Goal: Task Accomplishment & Management: Complete application form

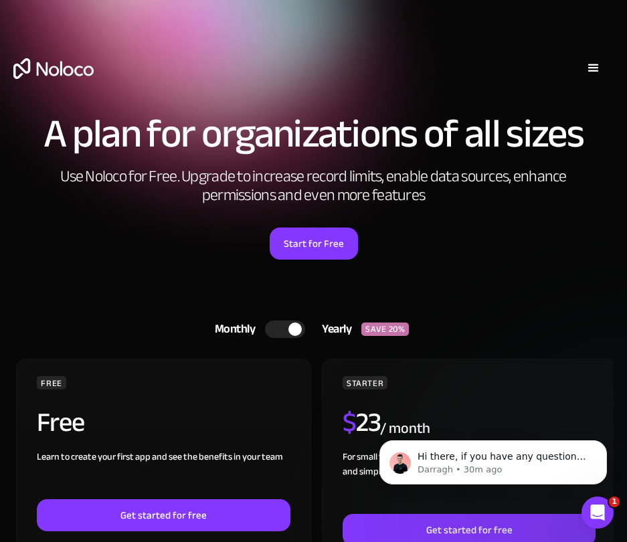
click at [44, 74] on img "home" at bounding box center [53, 68] width 80 height 21
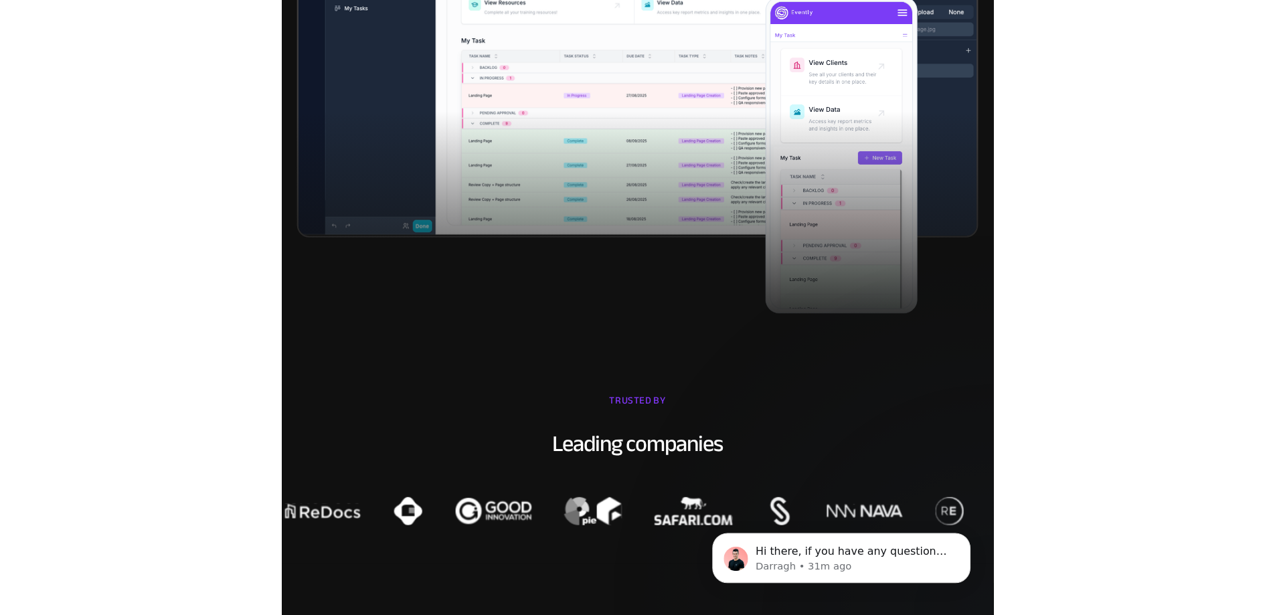
scroll to position [268, 0]
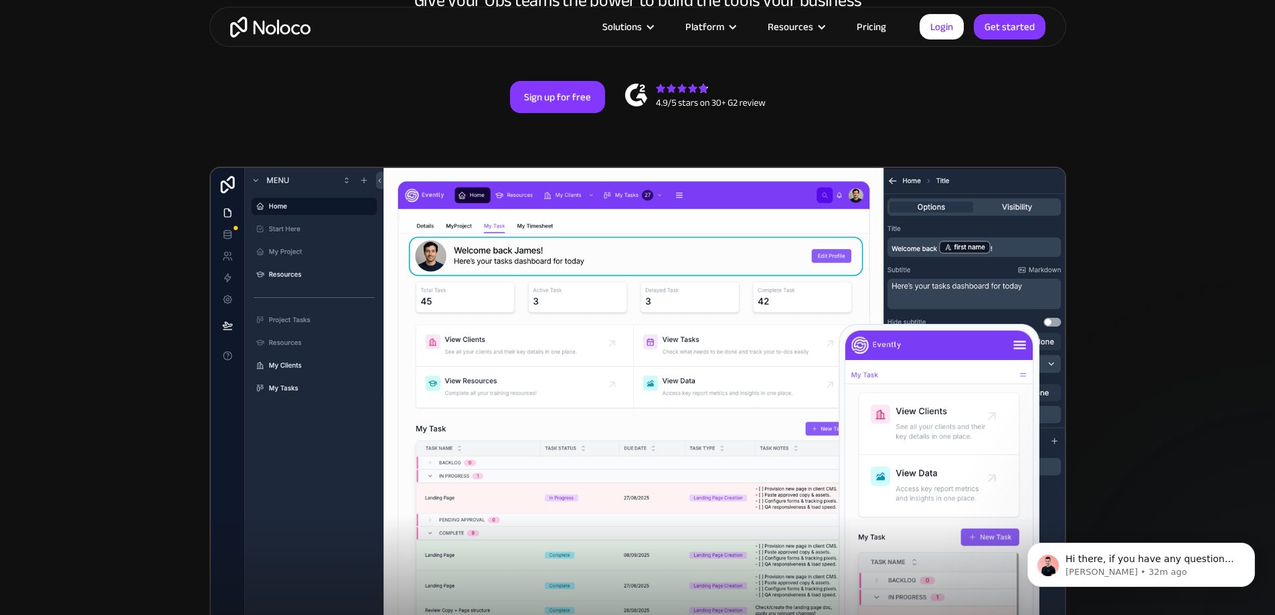
drag, startPoint x: 151, startPoint y: 167, endPoint x: 157, endPoint y: 162, distance: 8.6
click at [157, 162] on section "New: Connect Noloco to Stripe Custom No-Code Business Apps Platform Flexible Bu…" at bounding box center [637, 254] width 1275 height 1044
click at [563, 113] on link "Sign up for free" at bounding box center [557, 97] width 95 height 32
click at [303, 113] on div "Sign up for free" at bounding box center [638, 97] width 830 height 32
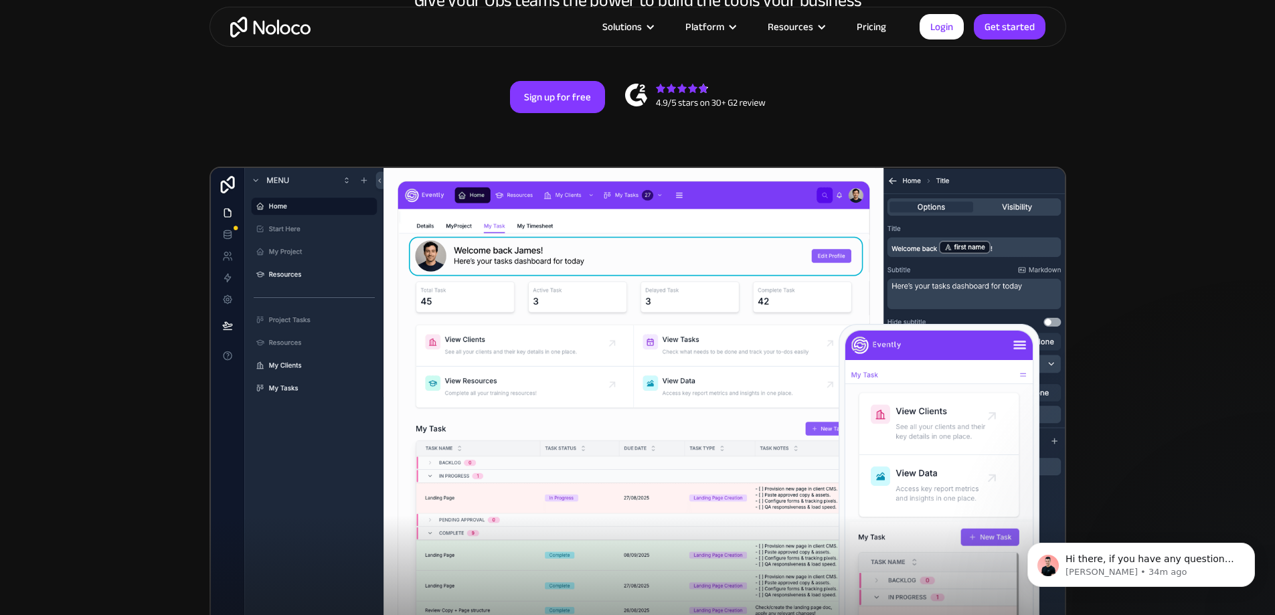
click at [135, 154] on section "New: Connect Noloco to Stripe Custom No-Code Business Apps Platform Flexible Bu…" at bounding box center [637, 254] width 1275 height 1044
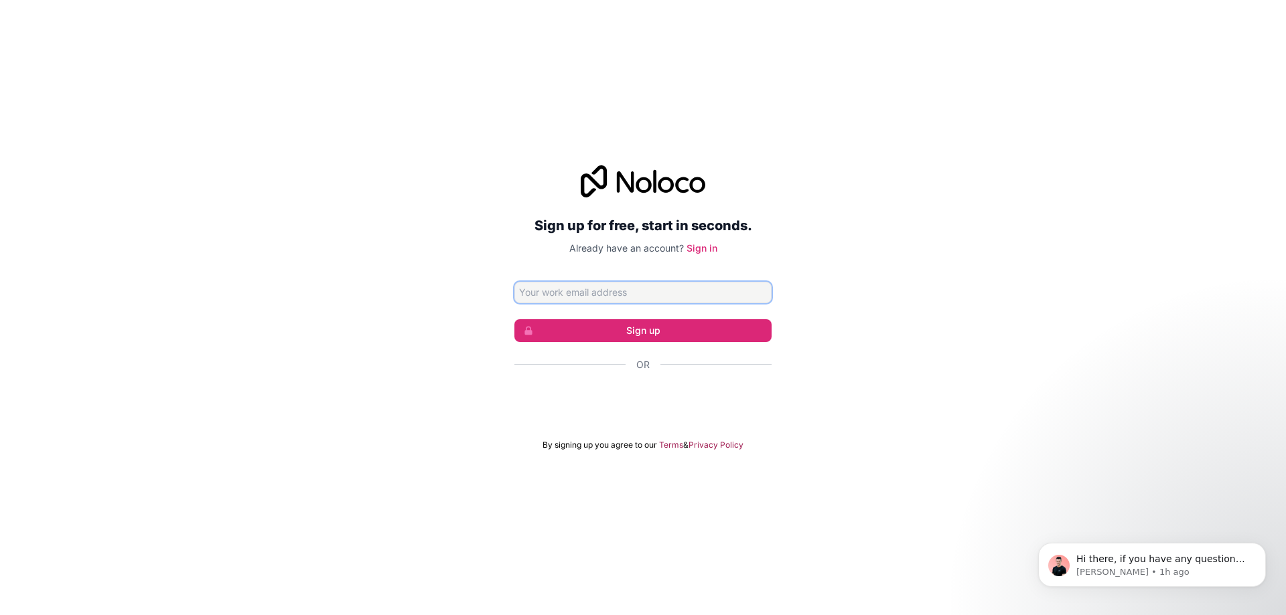
drag, startPoint x: 617, startPoint y: 293, endPoint x: 607, endPoint y: 296, distance: 10.0
click at [617, 293] on input "Email address" at bounding box center [642, 292] width 257 height 21
type input "helene.yep@soeximex.com"
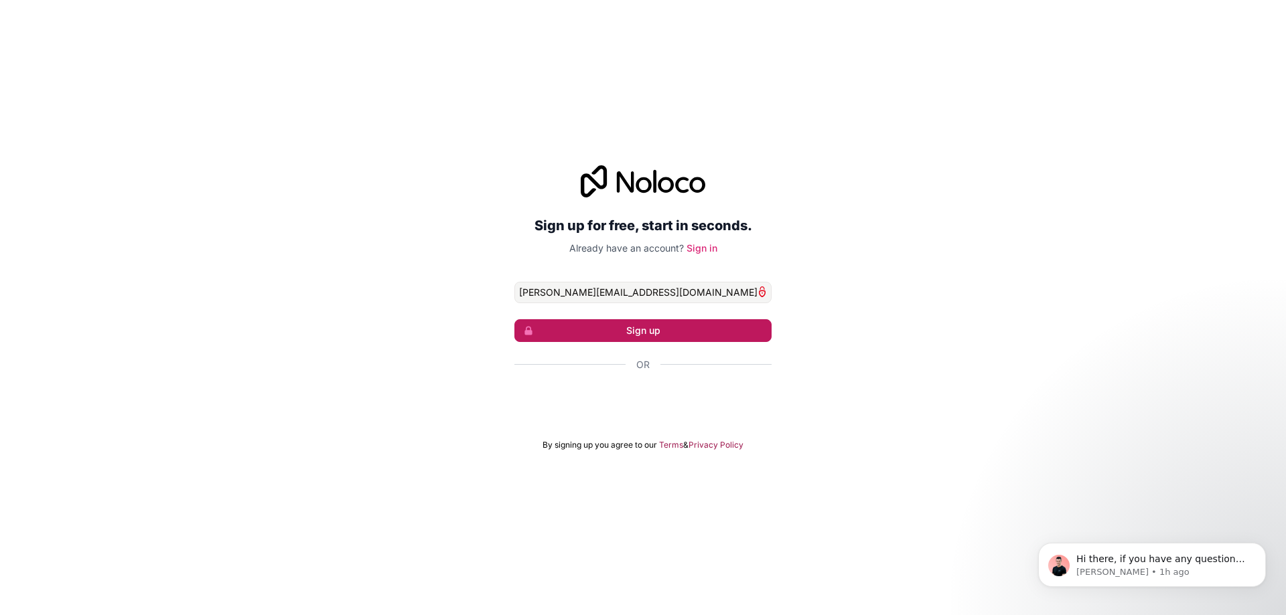
click at [625, 324] on button "Sign up" at bounding box center [642, 330] width 257 height 23
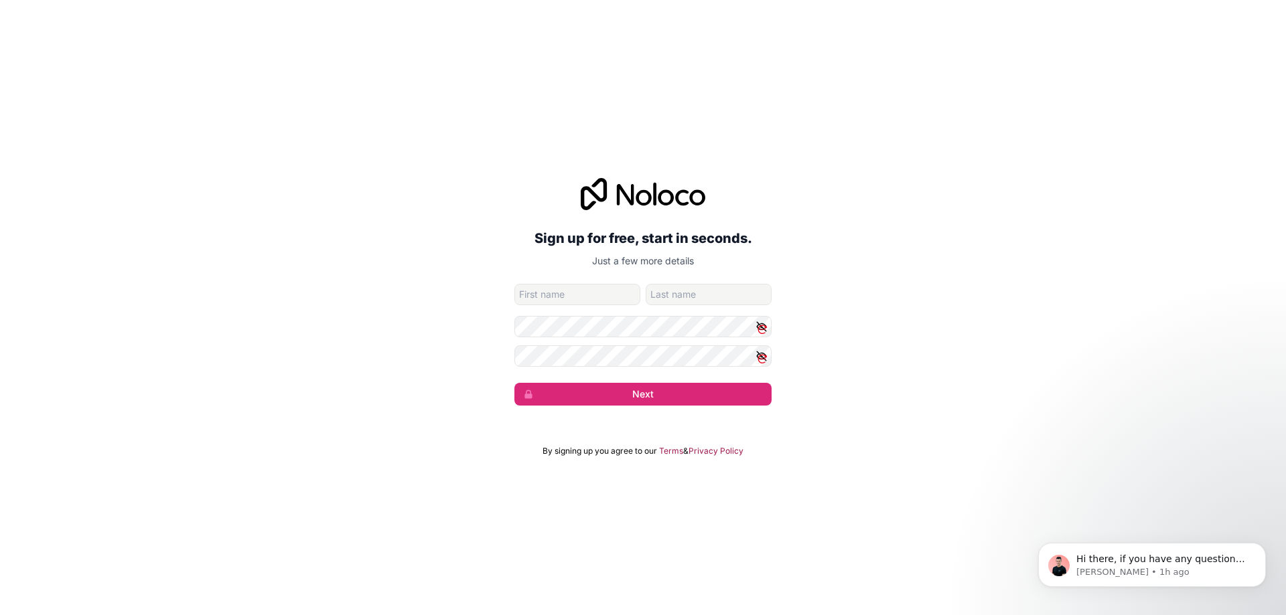
click at [607, 293] on input "given-name" at bounding box center [577, 294] width 126 height 21
type input "Hélène"
type input "Yep"
click at [720, 291] on input "Yep" at bounding box center [708, 294] width 126 height 21
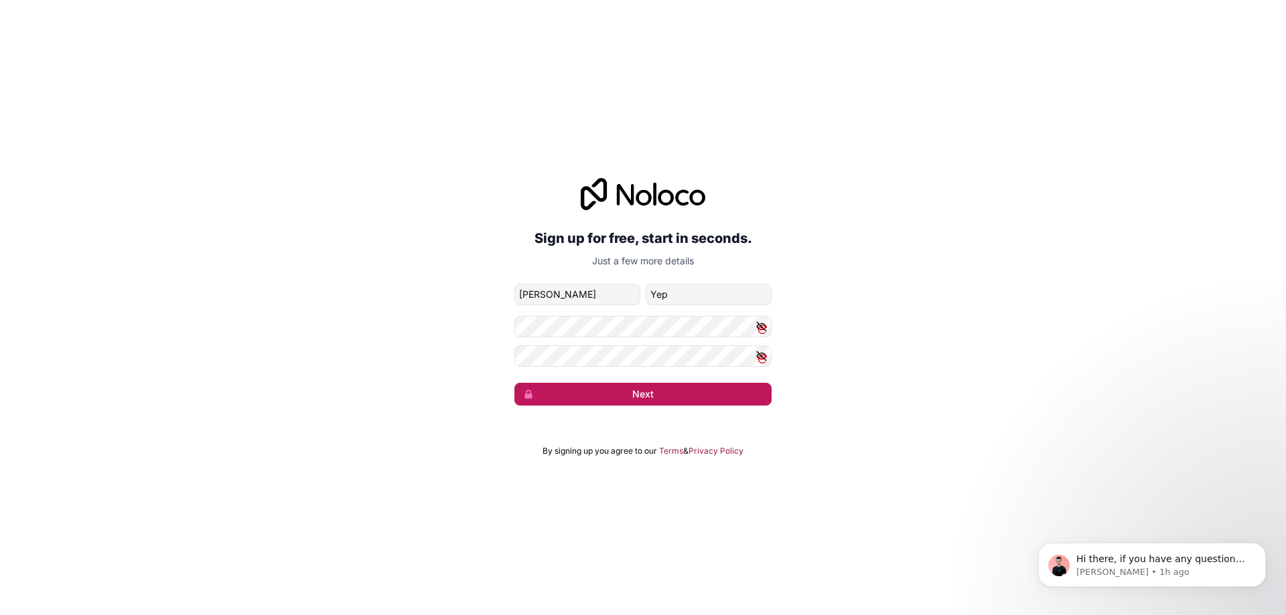
click at [641, 397] on button "Next" at bounding box center [642, 394] width 257 height 23
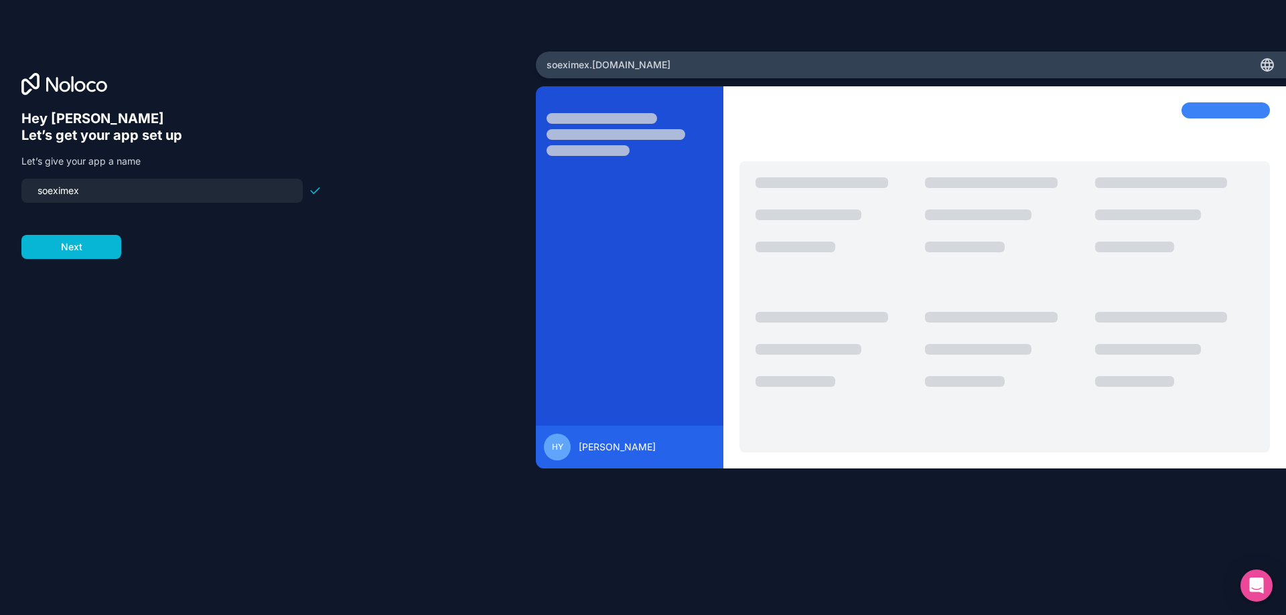
click at [124, 200] on input "soeximex" at bounding box center [161, 190] width 265 height 19
type input "soexnegoce"
click at [100, 242] on button "Next" at bounding box center [71, 247] width 100 height 24
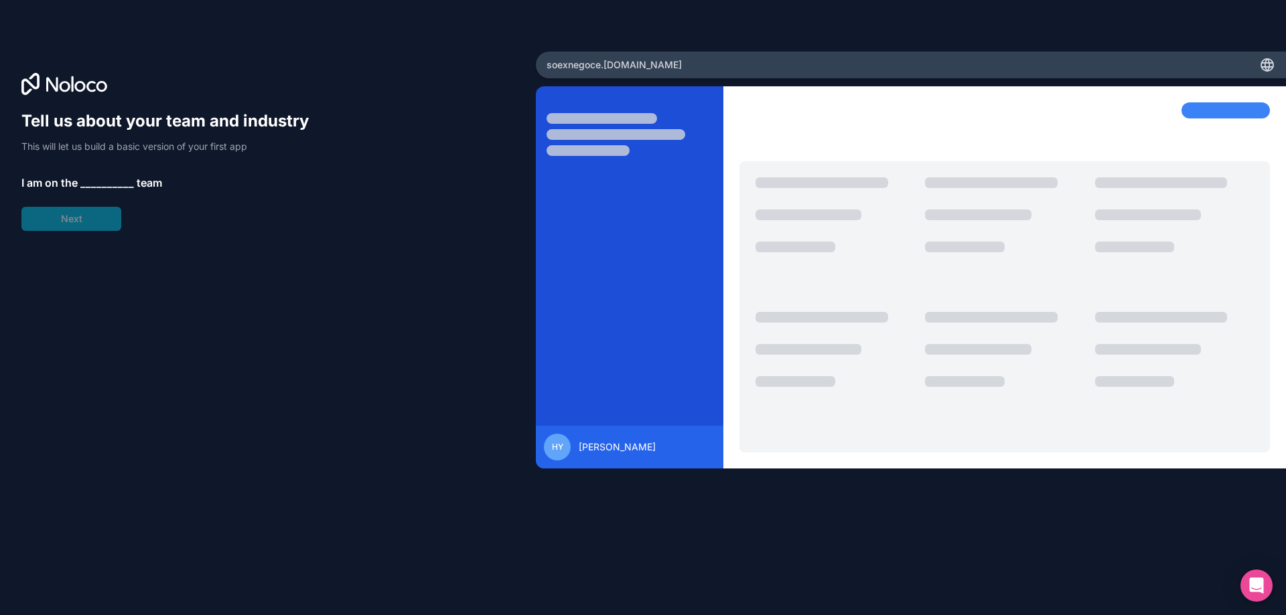
click at [92, 187] on span "__________" at bounding box center [107, 183] width 54 height 16
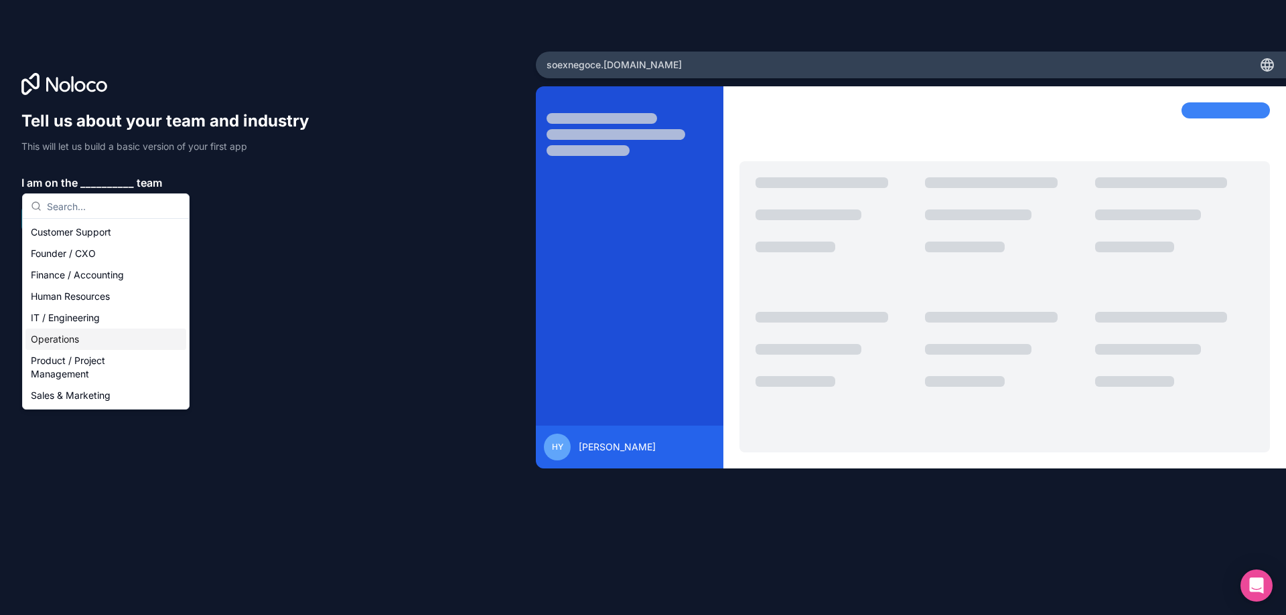
click at [104, 341] on div "Operations" at bounding box center [105, 339] width 161 height 21
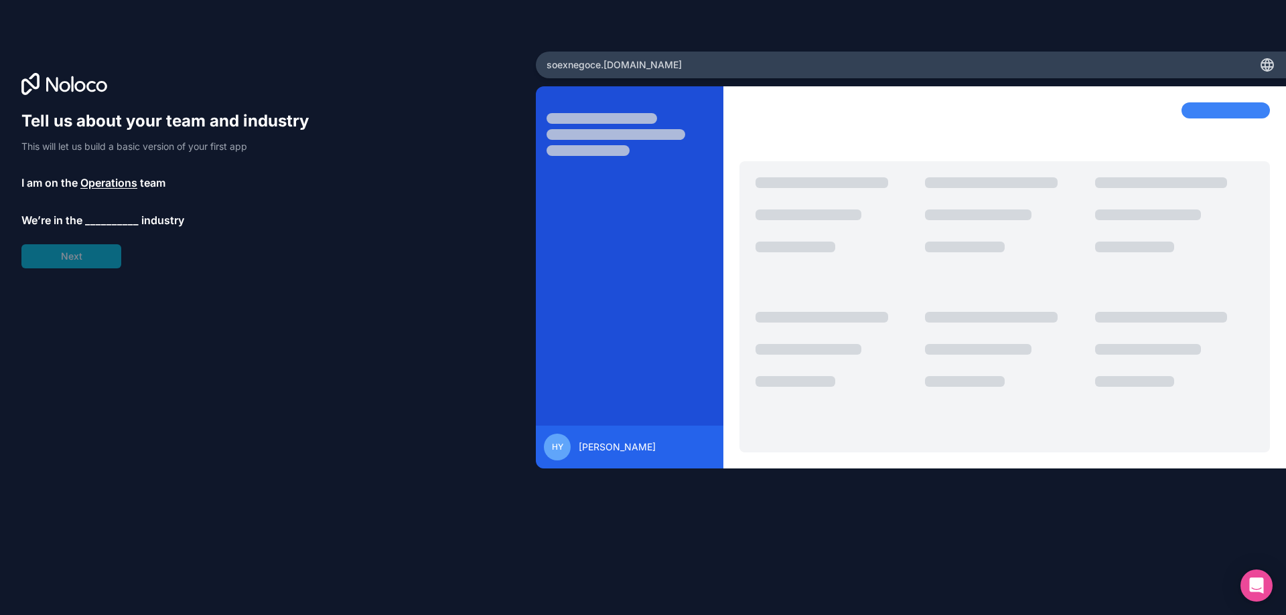
click at [102, 220] on span "__________" at bounding box center [112, 220] width 54 height 16
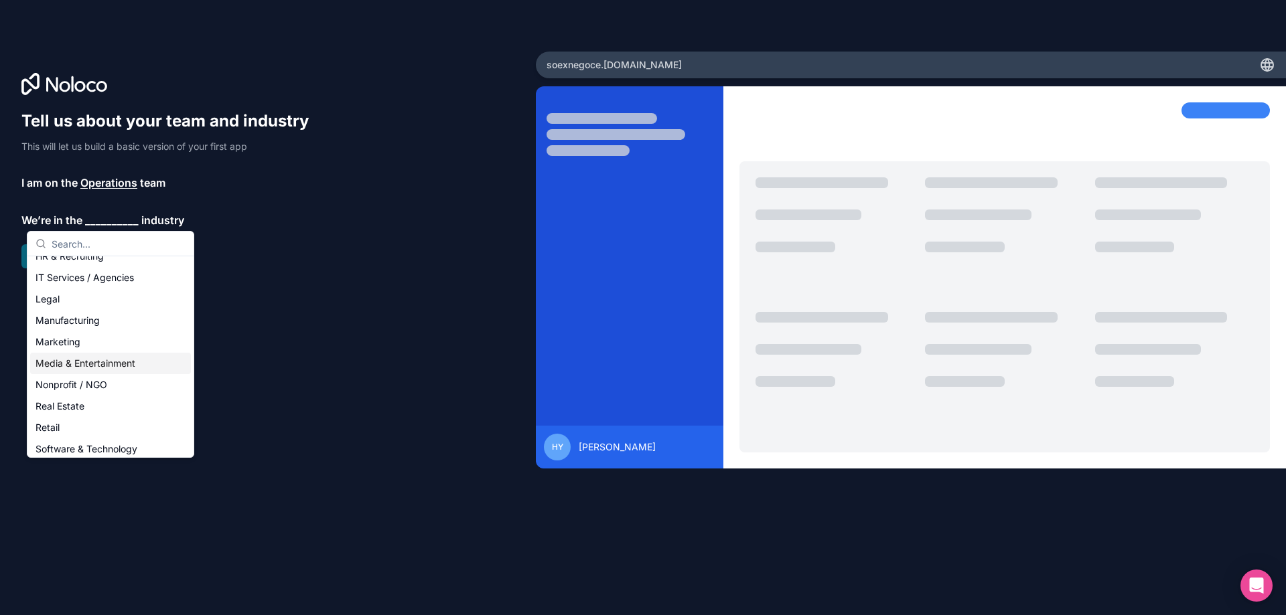
scroll to position [276, 0]
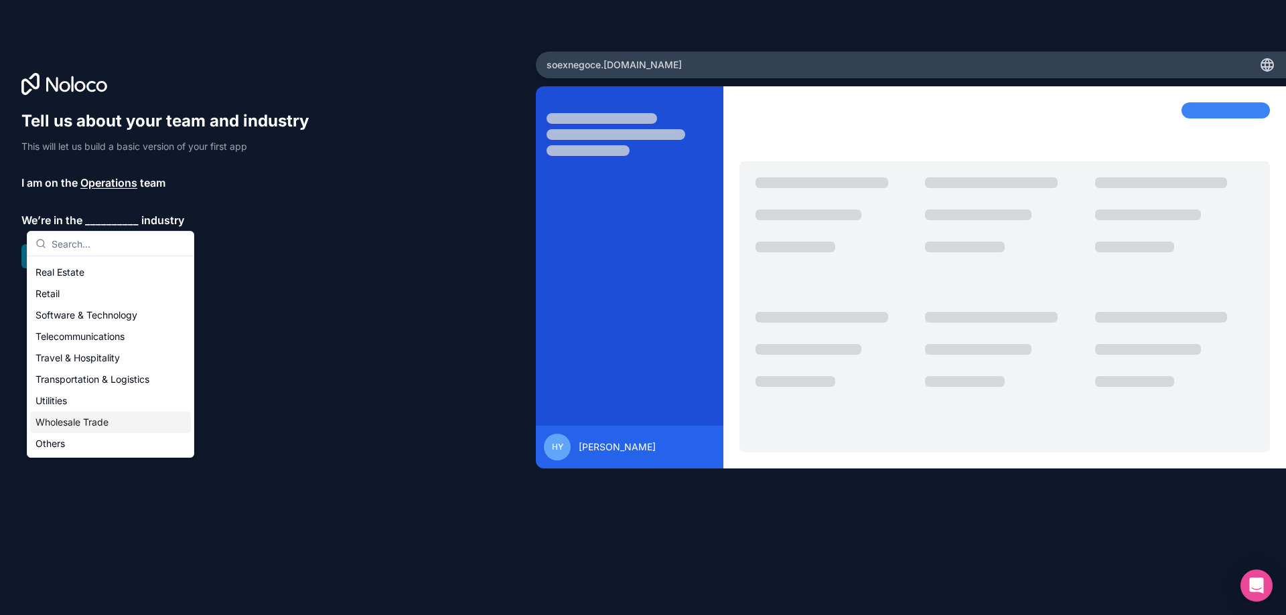
click at [95, 422] on div "Wholesale Trade" at bounding box center [110, 422] width 161 height 21
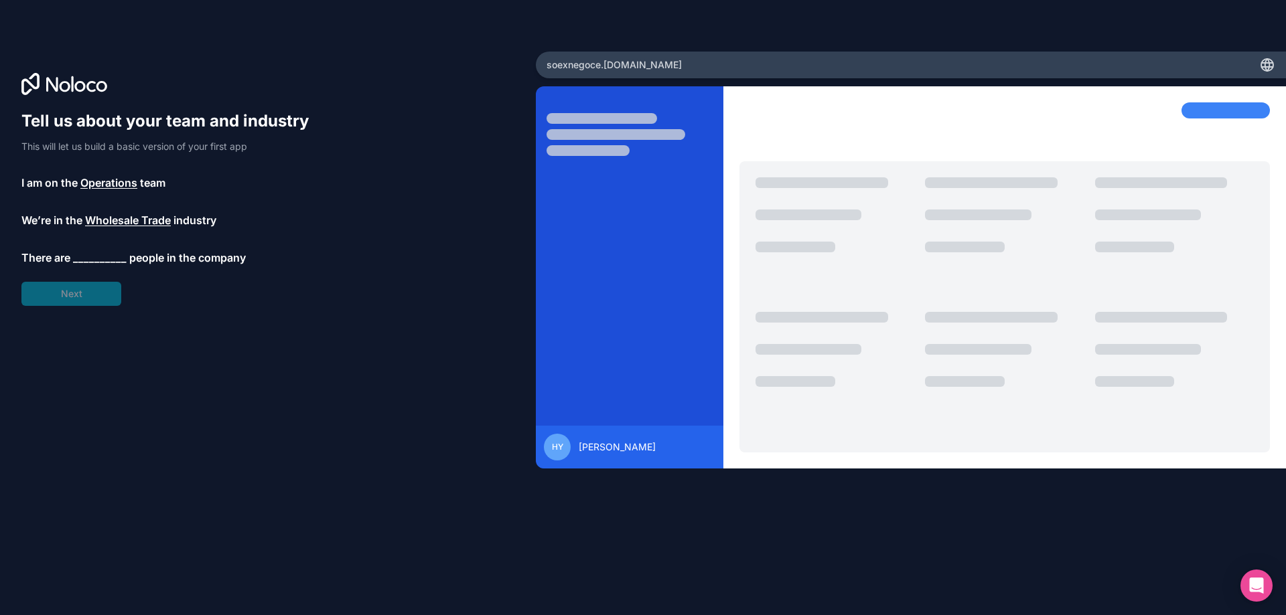
click at [78, 252] on span "__________" at bounding box center [100, 258] width 54 height 16
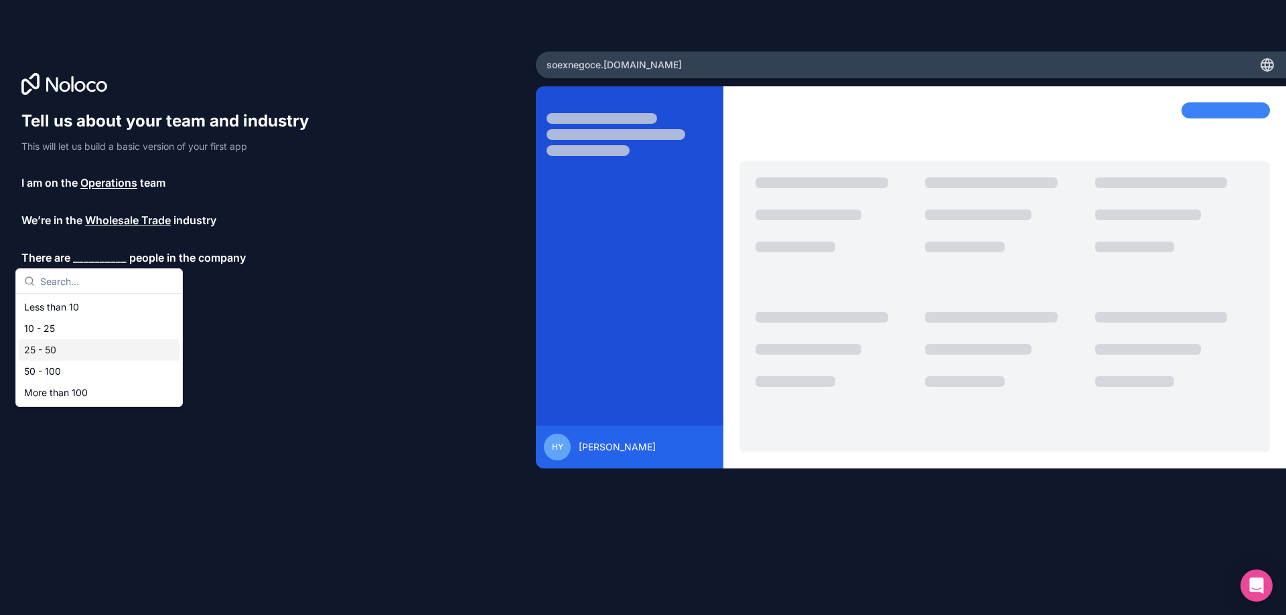
click at [46, 355] on div "25 - 50" at bounding box center [99, 349] width 161 height 21
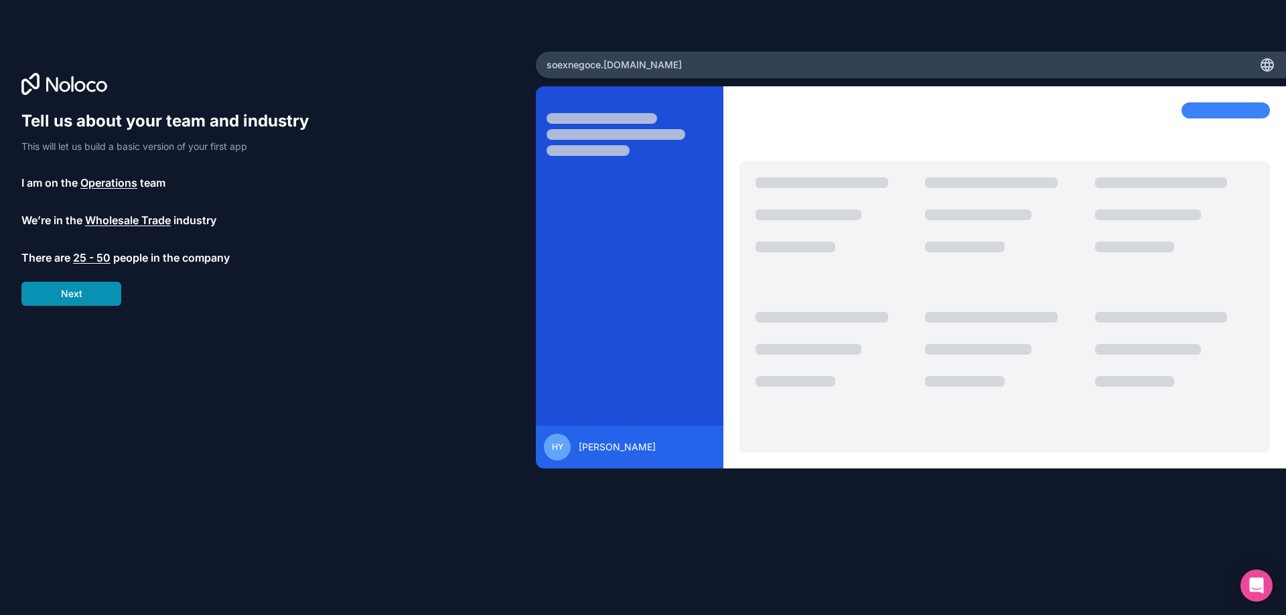
click at [62, 294] on button "Next" at bounding box center [71, 294] width 100 height 24
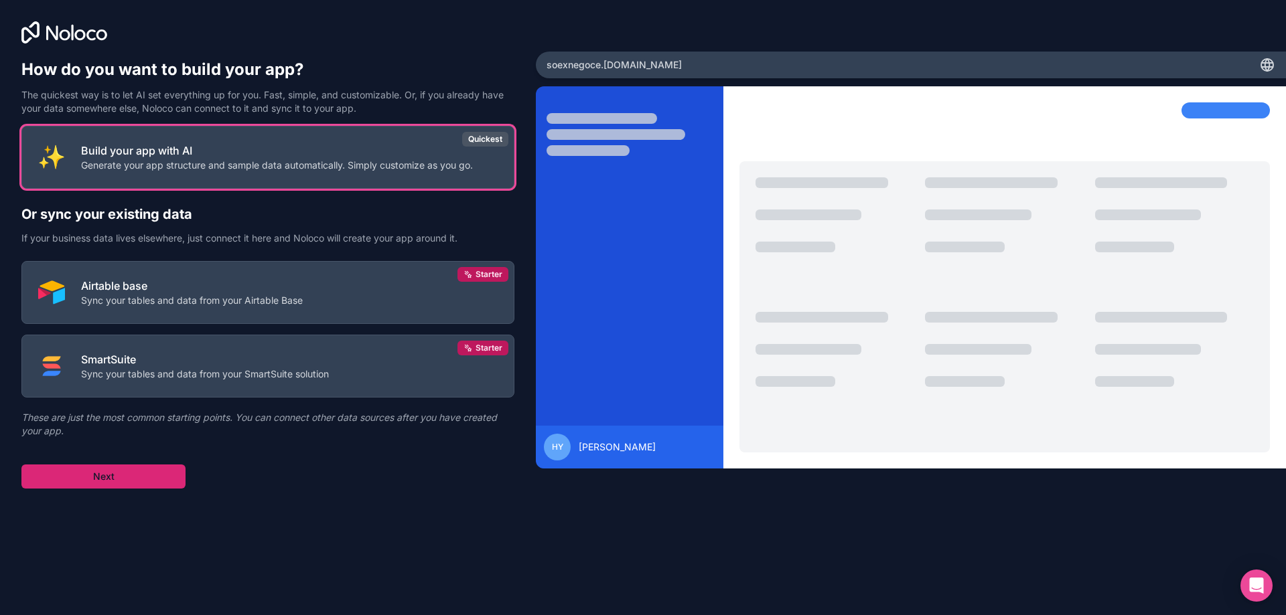
click at [145, 465] on button "Next" at bounding box center [103, 477] width 164 height 24
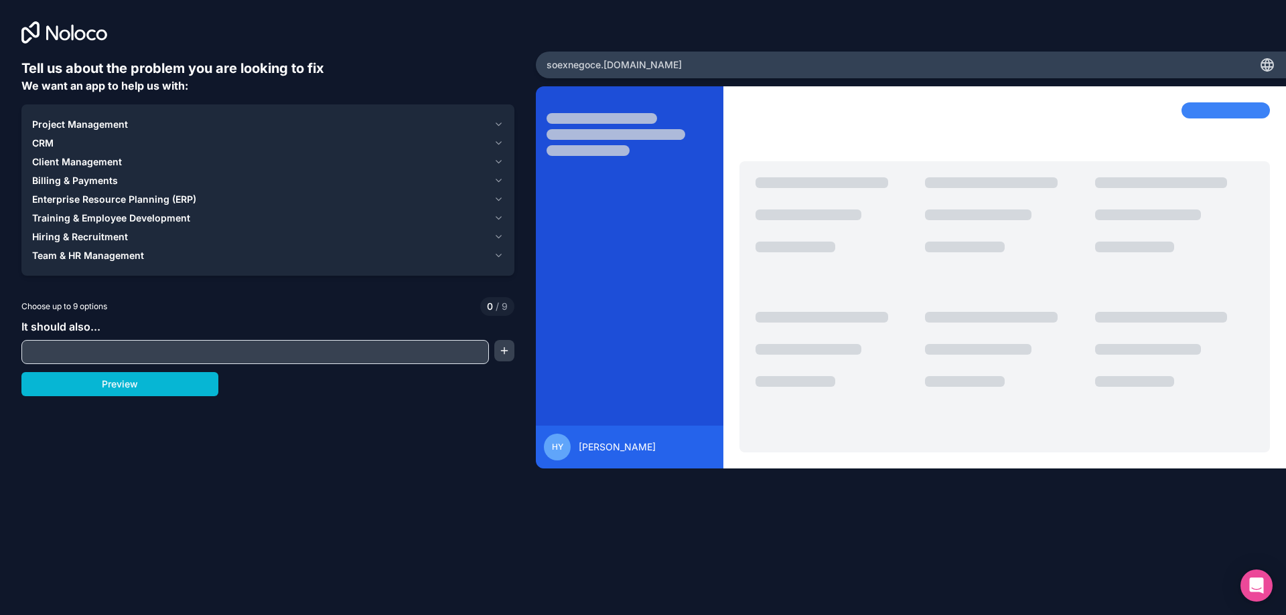
click at [128, 199] on span "Enterprise Resource Planning (ERP)" at bounding box center [114, 199] width 164 height 13
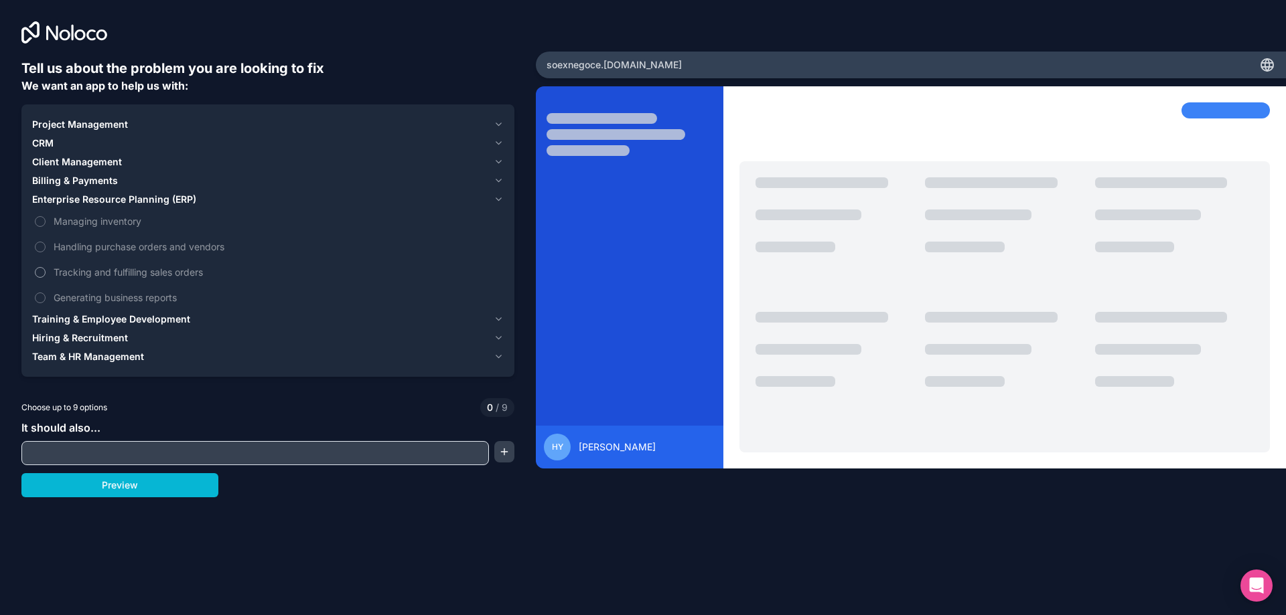
click at [79, 275] on span "Tracking and fulfilling sales orders" at bounding box center [277, 272] width 447 height 14
click at [46, 275] on button "Tracking and fulfilling sales orders" at bounding box center [40, 272] width 11 height 11
click at [497, 459] on button "button" at bounding box center [504, 451] width 20 height 21
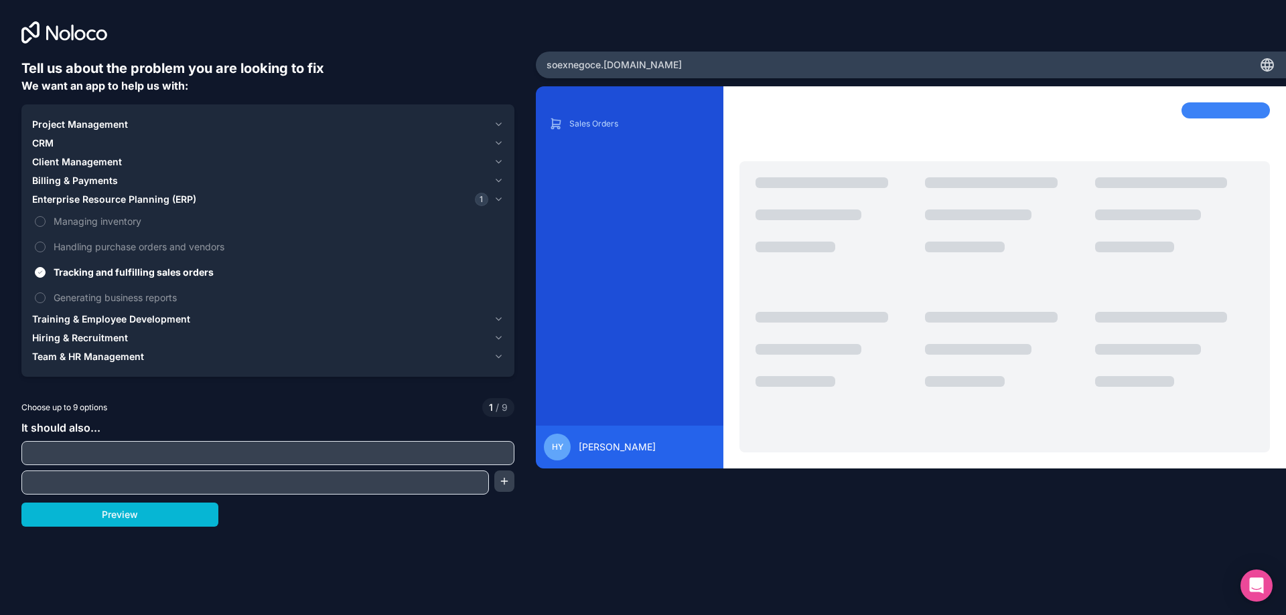
click at [115, 447] on input "text" at bounding box center [268, 453] width 486 height 19
click at [80, 175] on span "Billing & Payments" at bounding box center [75, 180] width 86 height 13
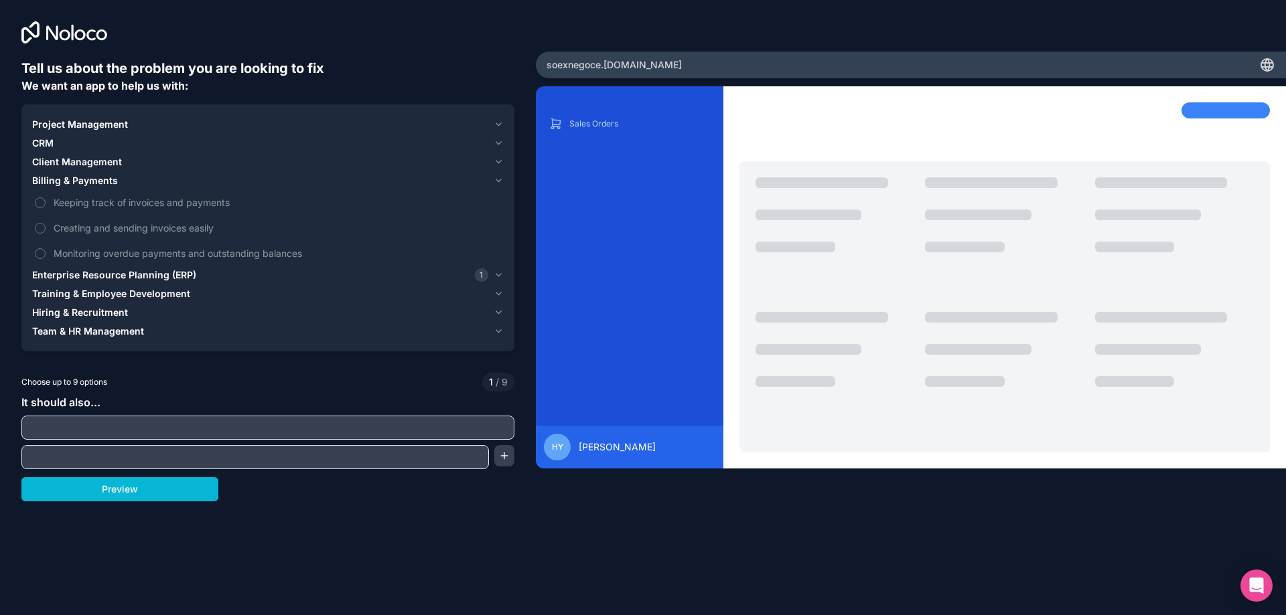
click at [80, 161] on span "Client Management" at bounding box center [77, 161] width 90 height 13
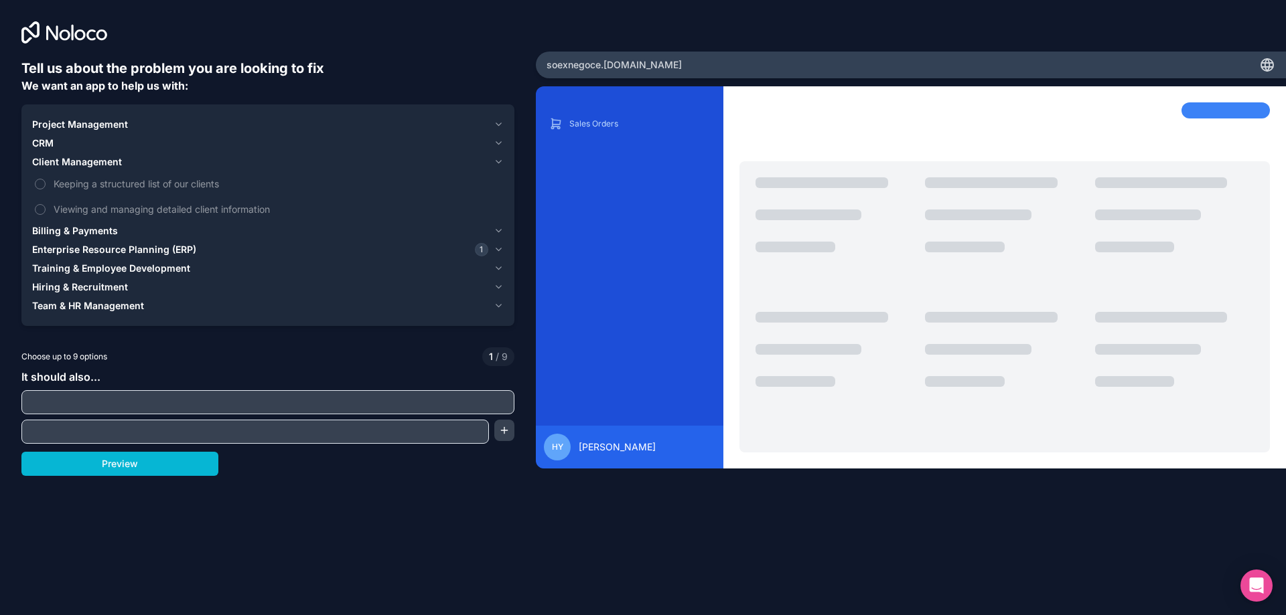
click at [73, 137] on div "CRM" at bounding box center [260, 143] width 456 height 13
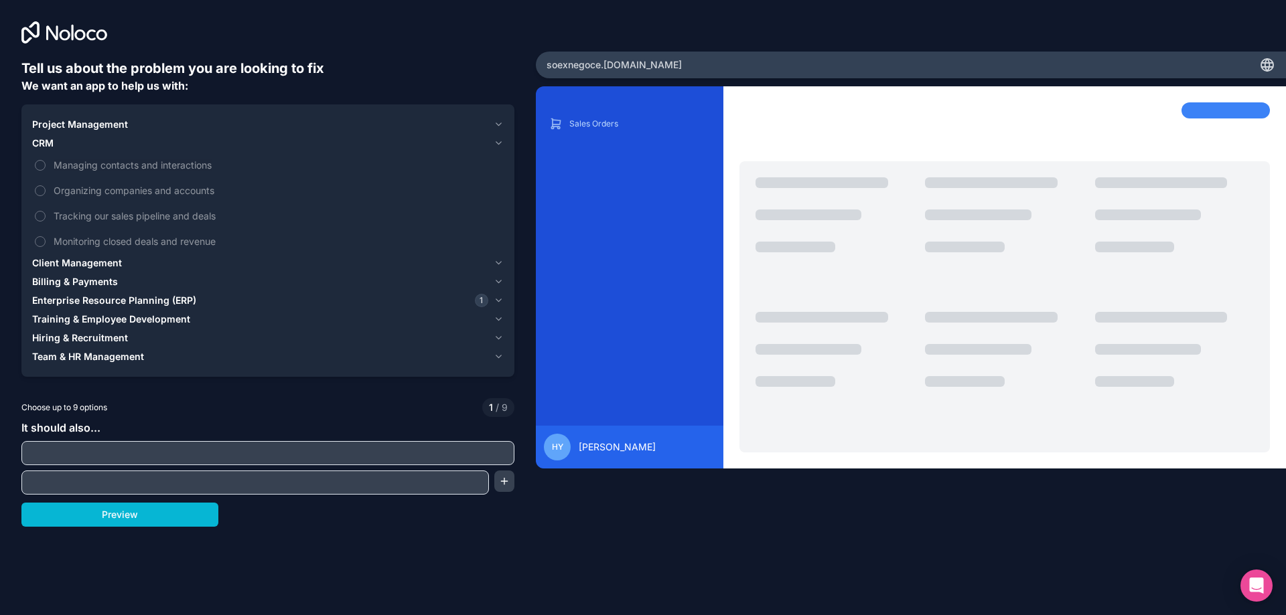
click at [81, 116] on button "Project Management" at bounding box center [267, 124] width 471 height 19
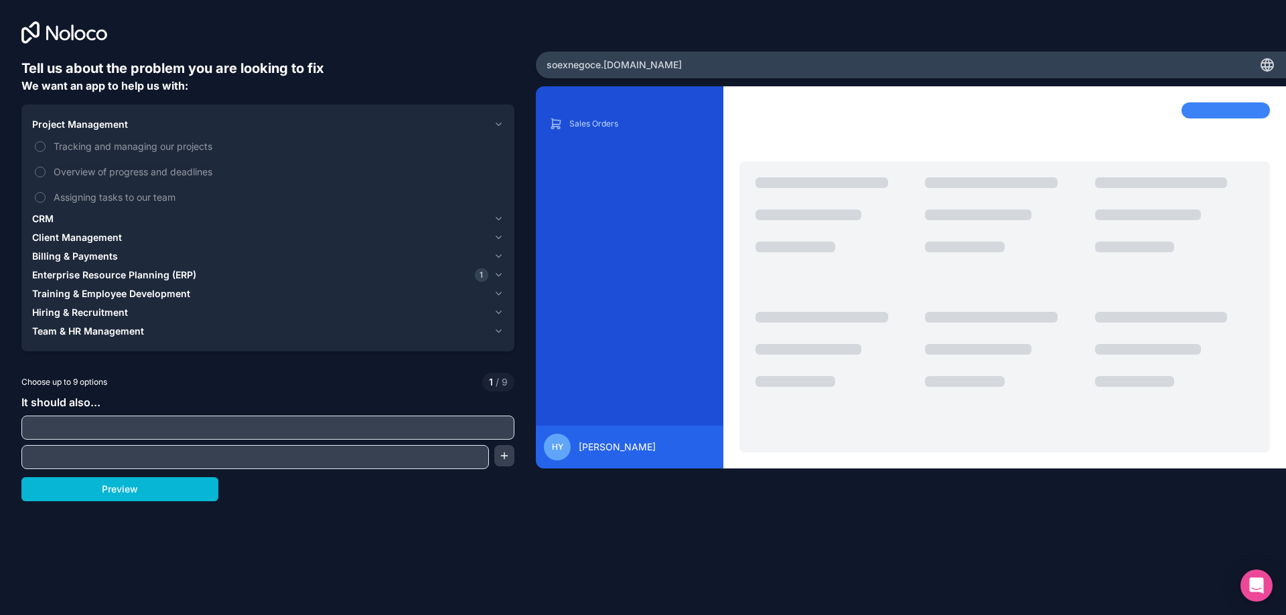
click at [61, 315] on span "Hiring & Recruitment" at bounding box center [80, 312] width 96 height 13
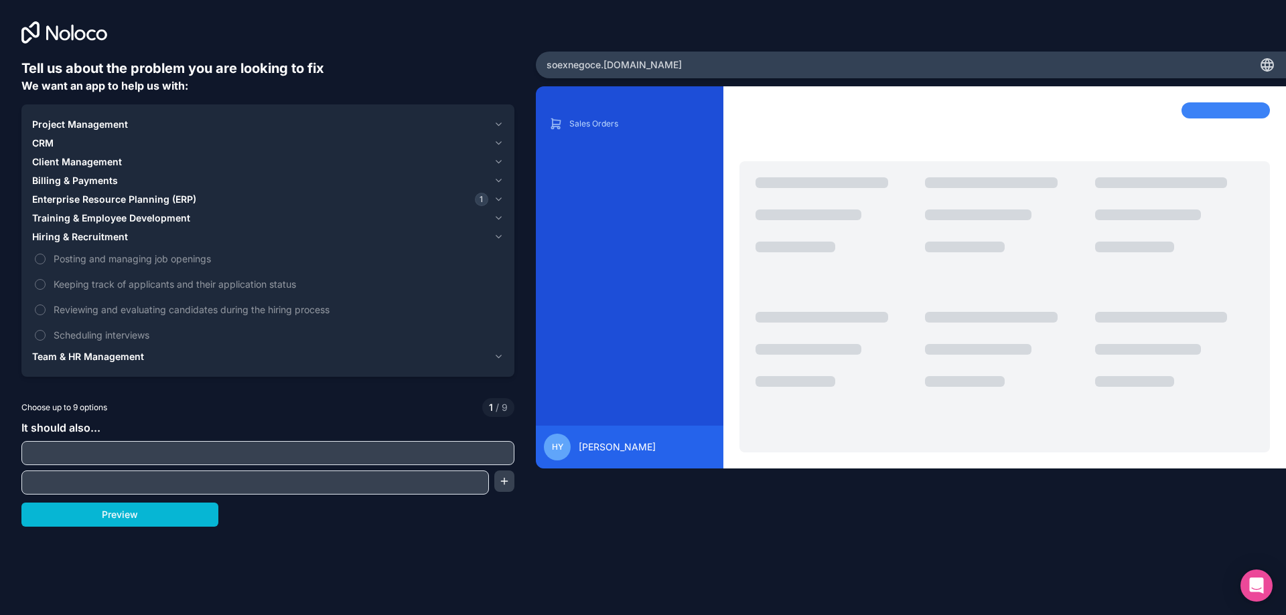
click at [62, 353] on span "Team & HR Management" at bounding box center [88, 356] width 112 height 13
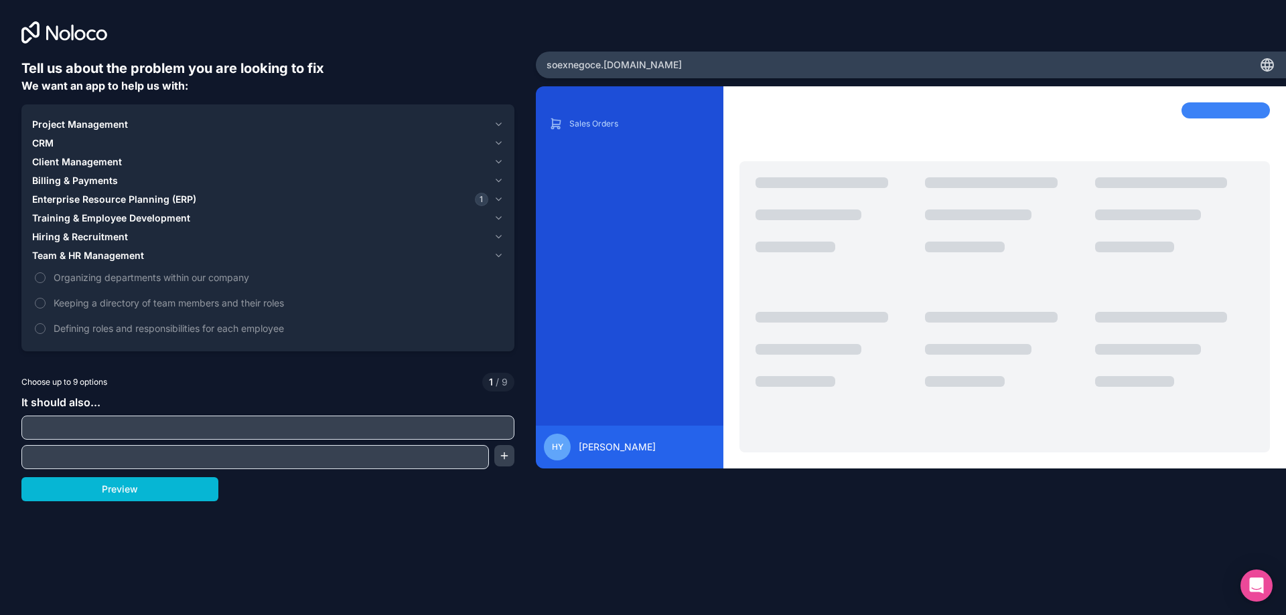
click at [79, 193] on span "Enterprise Resource Planning (ERP)" at bounding box center [114, 199] width 164 height 13
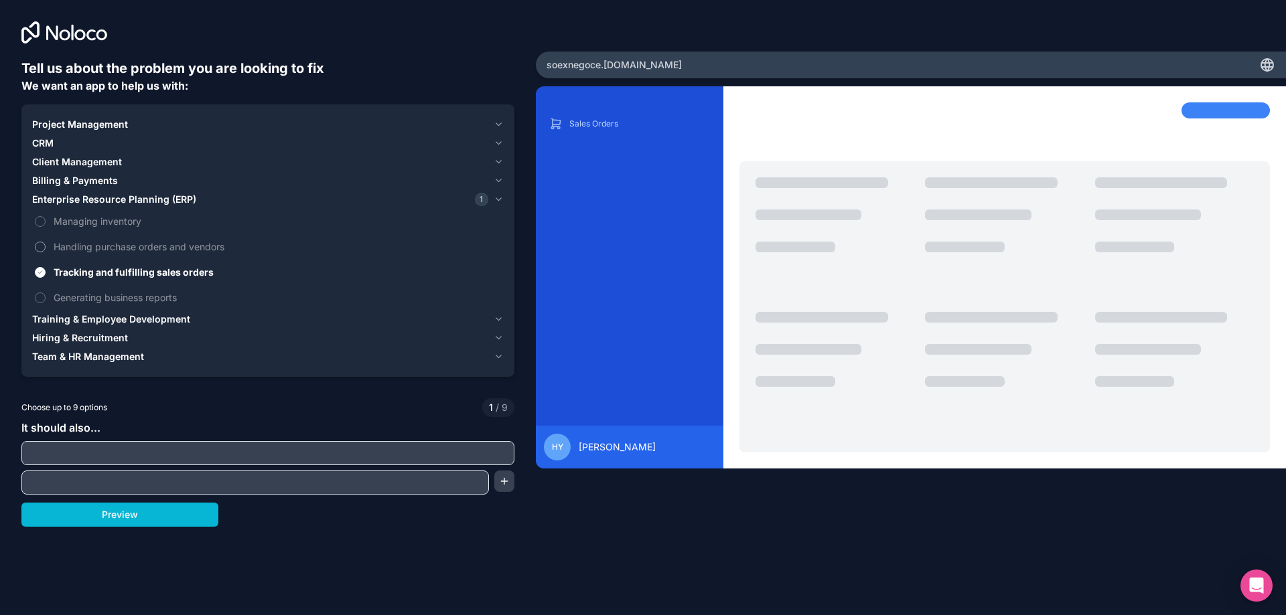
click at [68, 244] on span "Handling purchase orders and vendors" at bounding box center [277, 247] width 447 height 14
click at [46, 244] on button "Handling purchase orders and vendors" at bounding box center [40, 247] width 11 height 11
click at [78, 520] on button "Preview" at bounding box center [119, 515] width 197 height 24
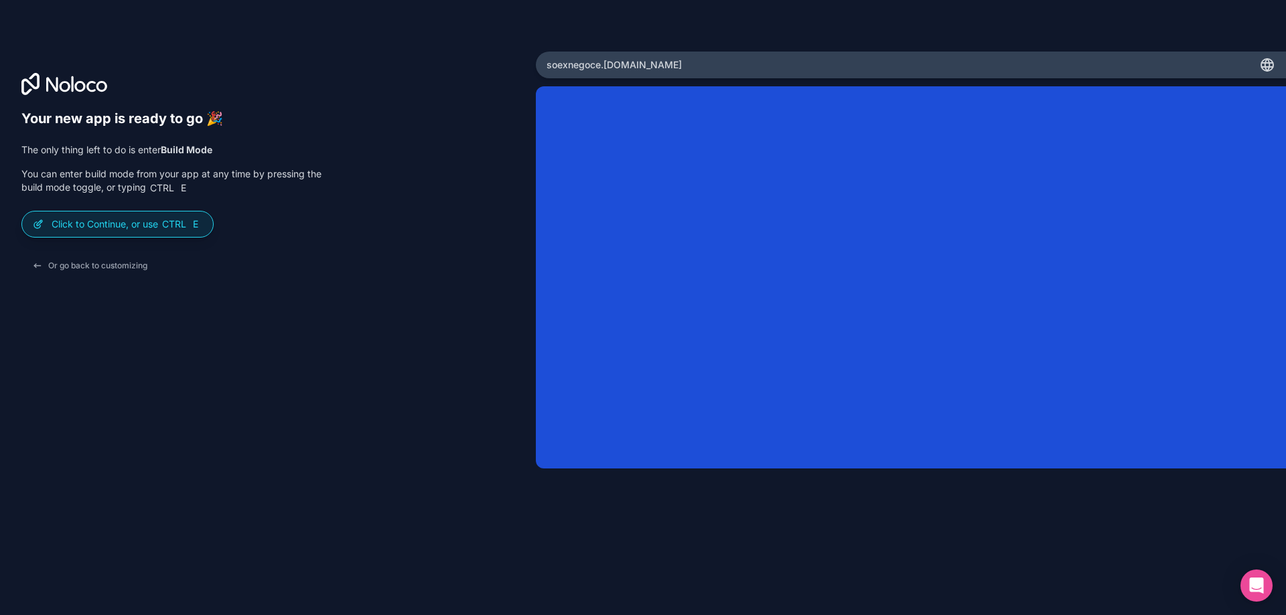
click at [681, 61] on div "soexnegoce .noloco.co" at bounding box center [911, 65] width 750 height 27
click at [126, 231] on div "Click to Continue, or use Ctrl E" at bounding box center [117, 224] width 191 height 25
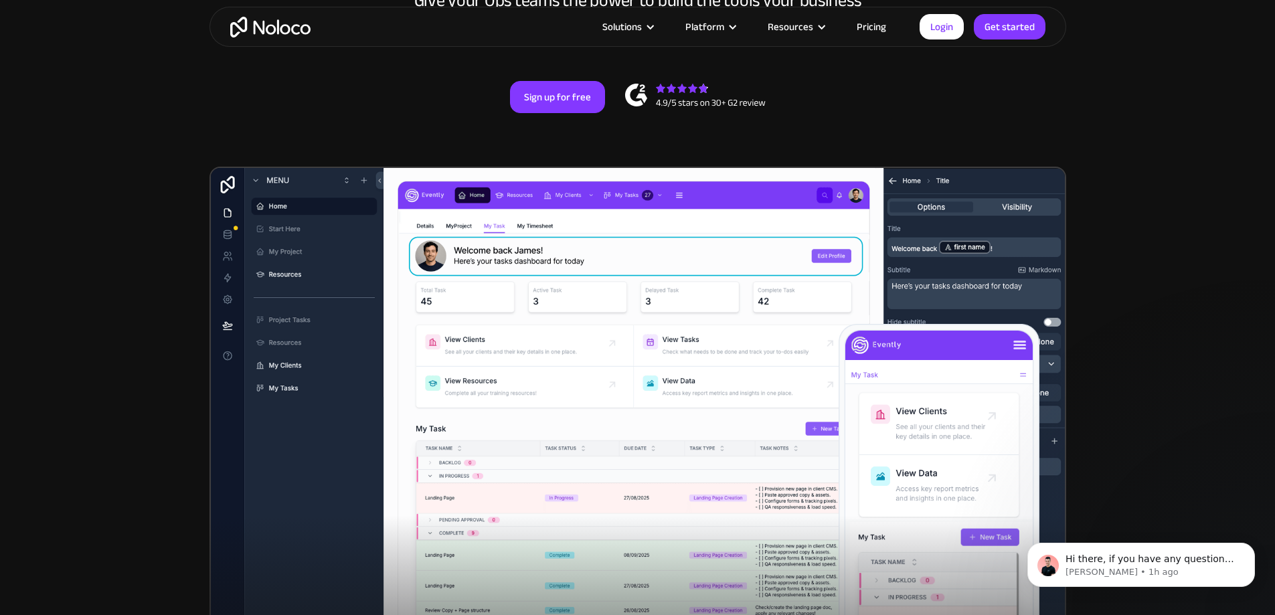
scroll to position [335, 0]
